Goal: Transaction & Acquisition: Purchase product/service

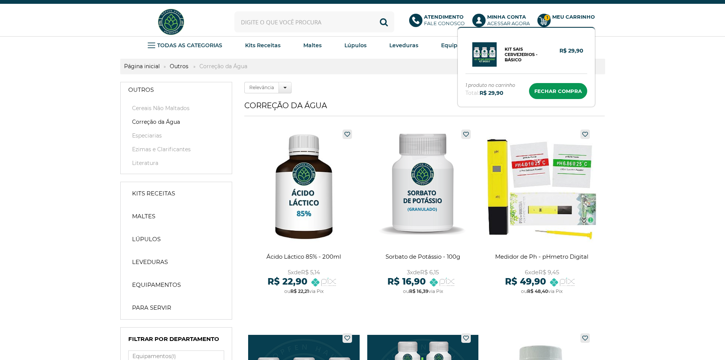
click at [546, 22] on icon at bounding box center [543, 21] width 9 height 8
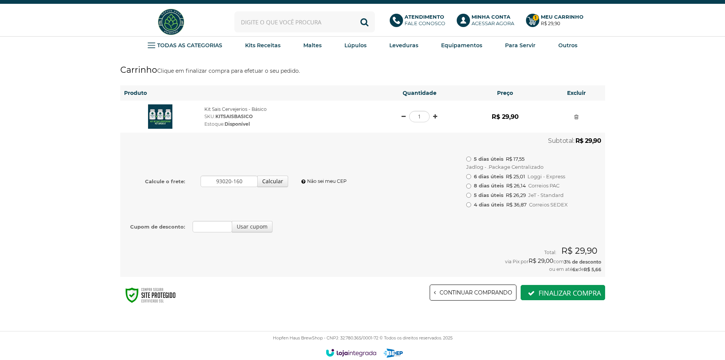
click at [148, 111] on img at bounding box center [160, 116] width 24 height 24
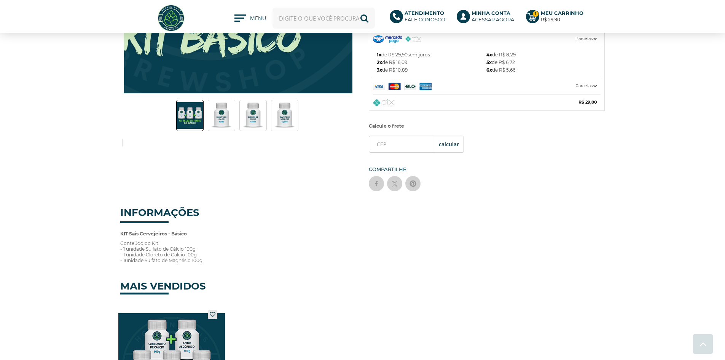
scroll to position [152, 0]
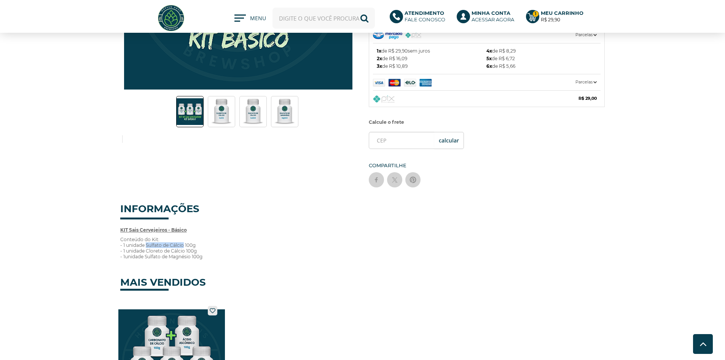
drag, startPoint x: 185, startPoint y: 246, endPoint x: 146, endPoint y: 244, distance: 38.9
click at [146, 244] on p "Conteúdo do Kit: - 1 unidade Sulfato de Cálcio 100g - 1 unidade Cloreto de Cálc…" at bounding box center [362, 247] width 485 height 23
copy p "Sulfato de Cálcio"
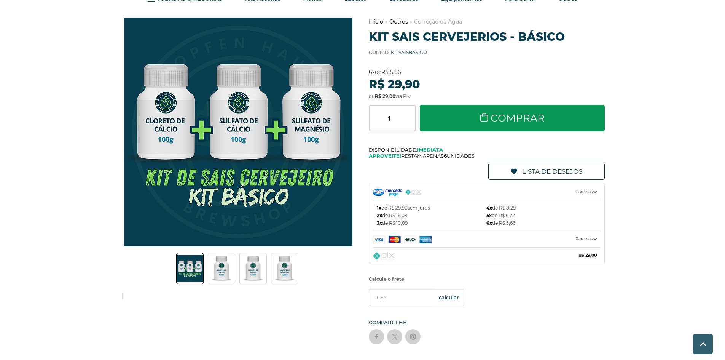
scroll to position [0, 0]
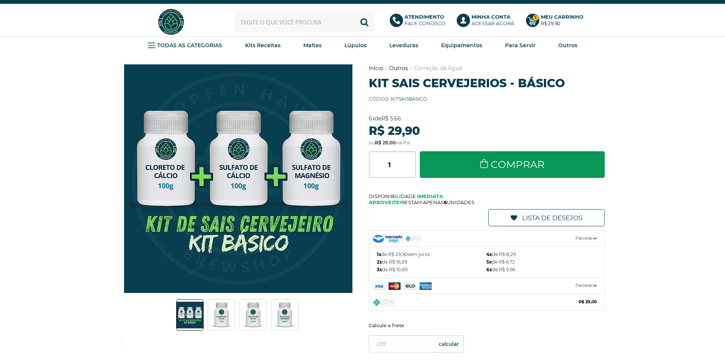
click at [297, 14] on input "text" at bounding box center [304, 21] width 140 height 21
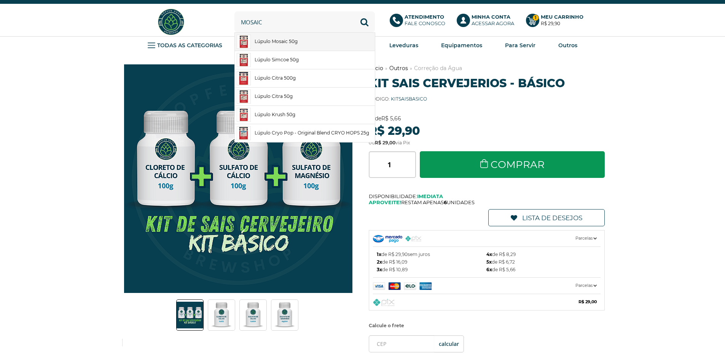
click at [283, 38] on link "Lúpulo Mosaic 50g" at bounding box center [305, 42] width 140 height 18
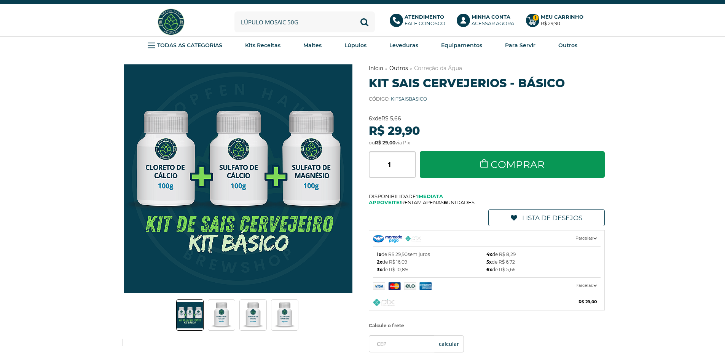
type input "Lúpulo Mosaic 50g"
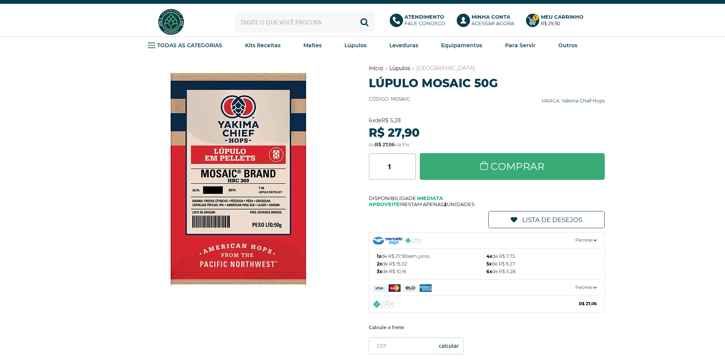
click at [469, 172] on link "Comprar" at bounding box center [512, 166] width 185 height 27
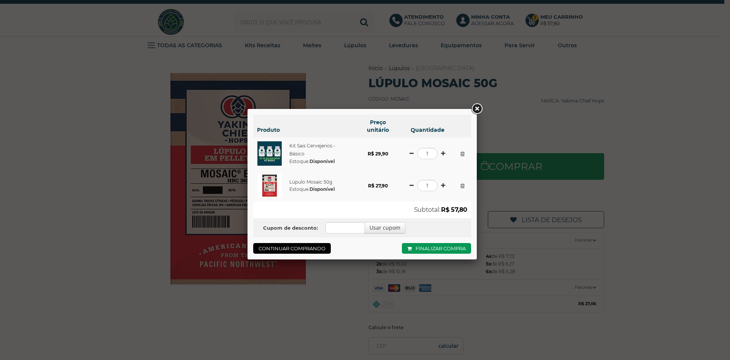
click at [479, 107] on link at bounding box center [477, 109] width 14 height 14
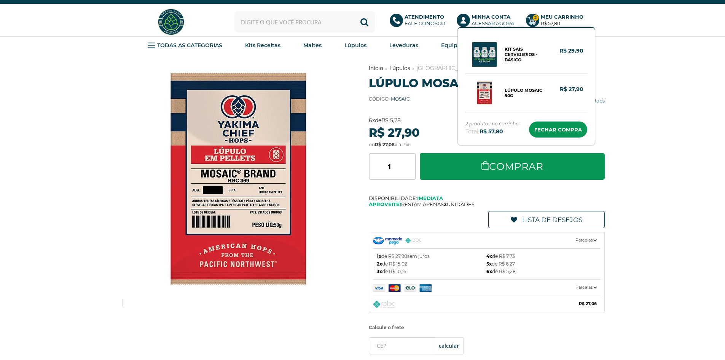
click at [538, 17] on strong "2" at bounding box center [535, 17] width 6 height 6
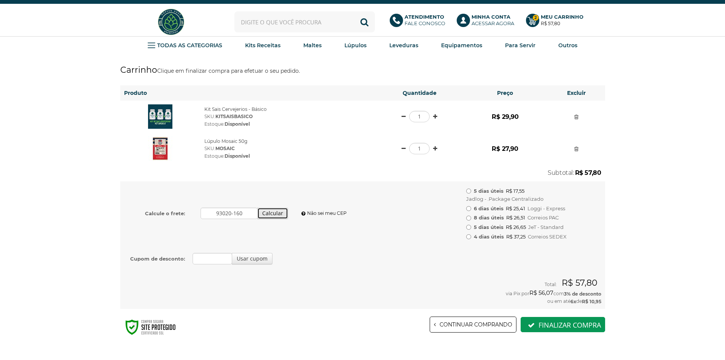
click at [269, 213] on button "Calcular" at bounding box center [272, 212] width 31 height 11
click at [410, 66] on link "Ales" at bounding box center [411, 65] width 24 height 15
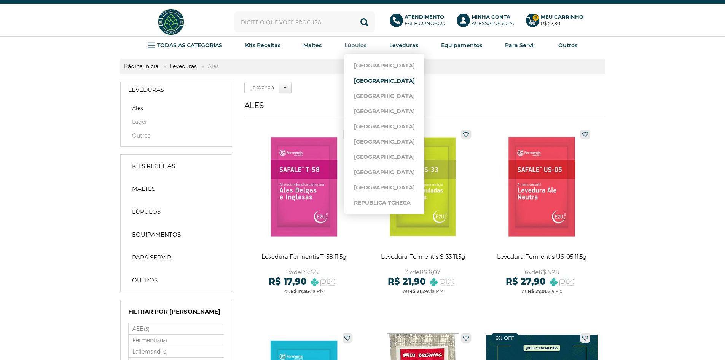
click at [362, 76] on link "[GEOGRAPHIC_DATA]" at bounding box center [384, 80] width 61 height 15
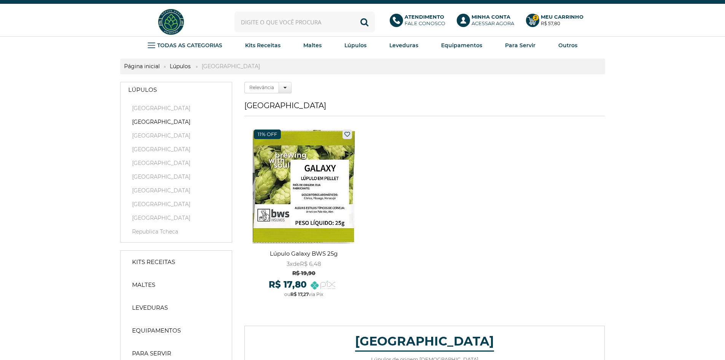
click at [418, 226] on ul "Lúpulo Galaxy BWS 25g GALAXY25BWS 3x de R$ 6,48 R$ 19,90 R$ 17,80 ou R$ 17,27 v…" at bounding box center [424, 224] width 360 height 204
drag, startPoint x: 418, startPoint y: 226, endPoint x: 385, endPoint y: 199, distance: 42.5
click at [385, 199] on ul "Lúpulo Galaxy BWS 25g GALAXY25BWS 3x de R$ 6,48 R$ 19,90 R$ 17,80 ou R$ 17,27 v…" at bounding box center [424, 224] width 360 height 204
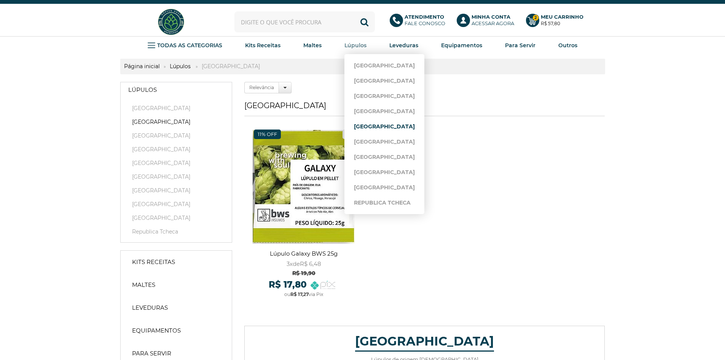
click at [383, 126] on link "[GEOGRAPHIC_DATA]" at bounding box center [384, 126] width 61 height 15
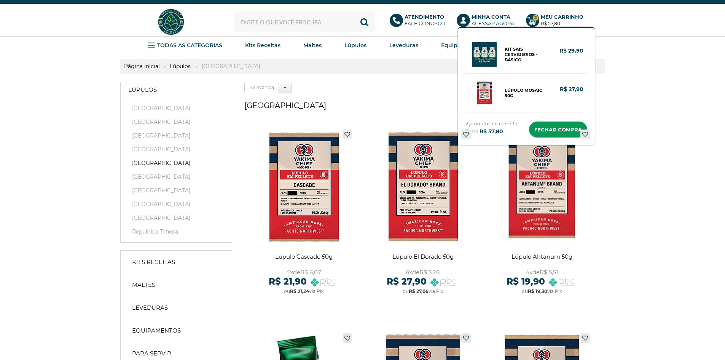
click at [560, 16] on b "Meu Carrinho" at bounding box center [562, 17] width 43 height 6
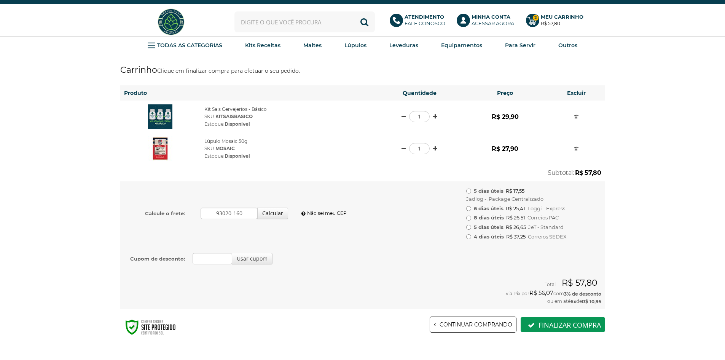
drag, startPoint x: 267, startPoint y: 126, endPoint x: 202, endPoint y: 106, distance: 68.4
click at [202, 106] on td "Kit Sais Cervejerios - Básico SKU: KITSAISBASICO Estoque: Disponível" at bounding box center [288, 116] width 176 height 32
click at [190, 109] on div at bounding box center [160, 116] width 73 height 24
drag, startPoint x: 189, startPoint y: 103, endPoint x: 275, endPoint y: 142, distance: 94.0
click at [265, 137] on tbody "Kit Sais Cervejerios - Básico SKU: KITSAISBASICO Estoque: Disponível 1 1" at bounding box center [362, 204] width 485 height 208
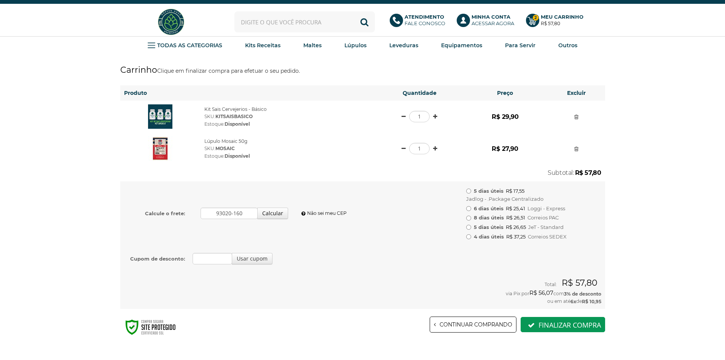
click at [298, 166] on td at bounding box center [291, 172] width 342 height 17
